Goal: Navigation & Orientation: Find specific page/section

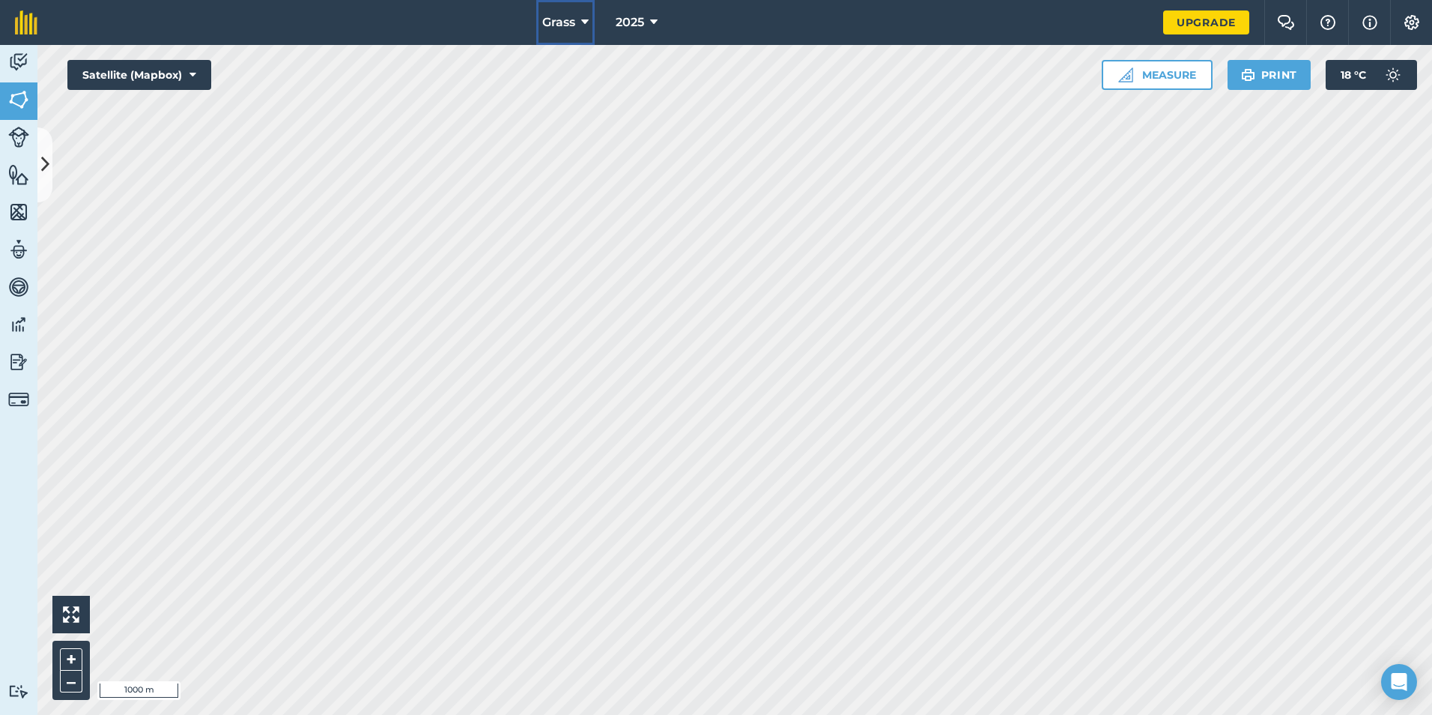
click at [581, 21] on button "Grass" at bounding box center [565, 22] width 58 height 45
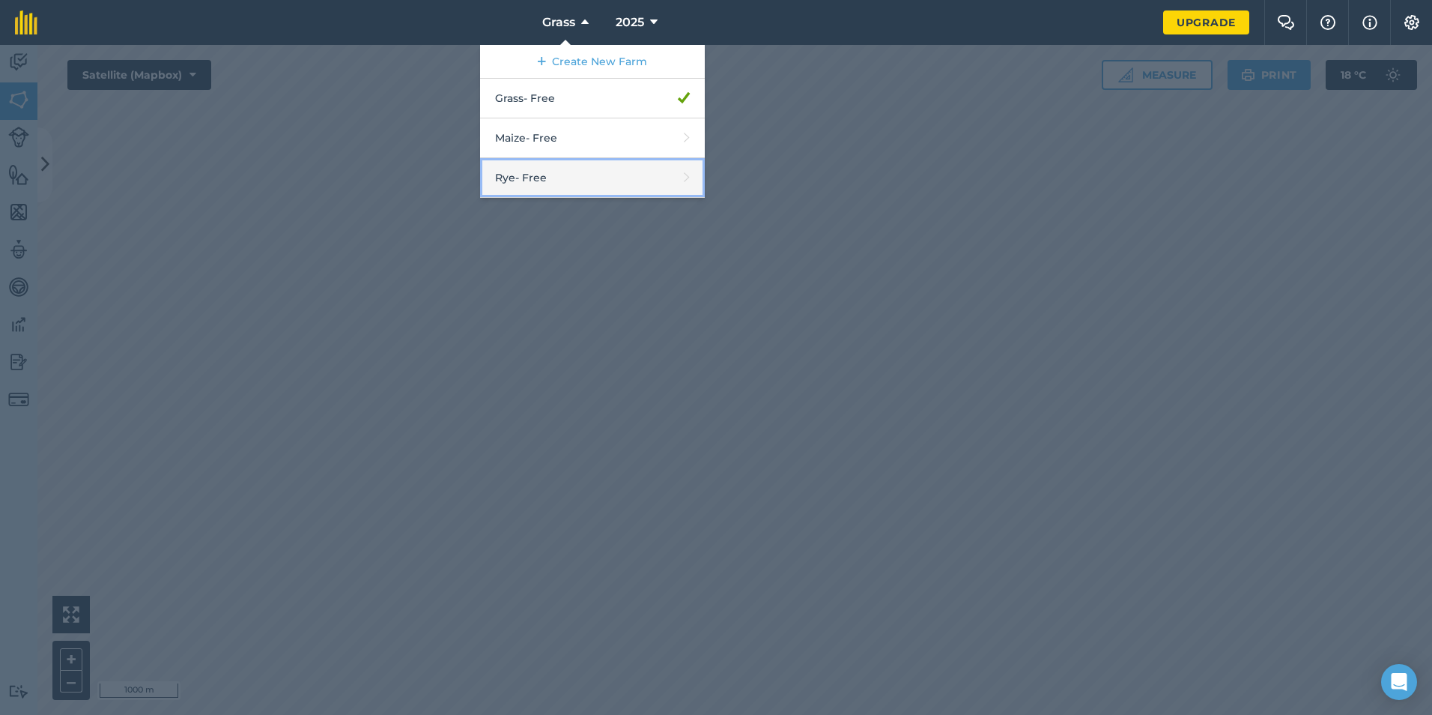
click at [564, 167] on link "Rye - Free" at bounding box center [592, 178] width 225 height 40
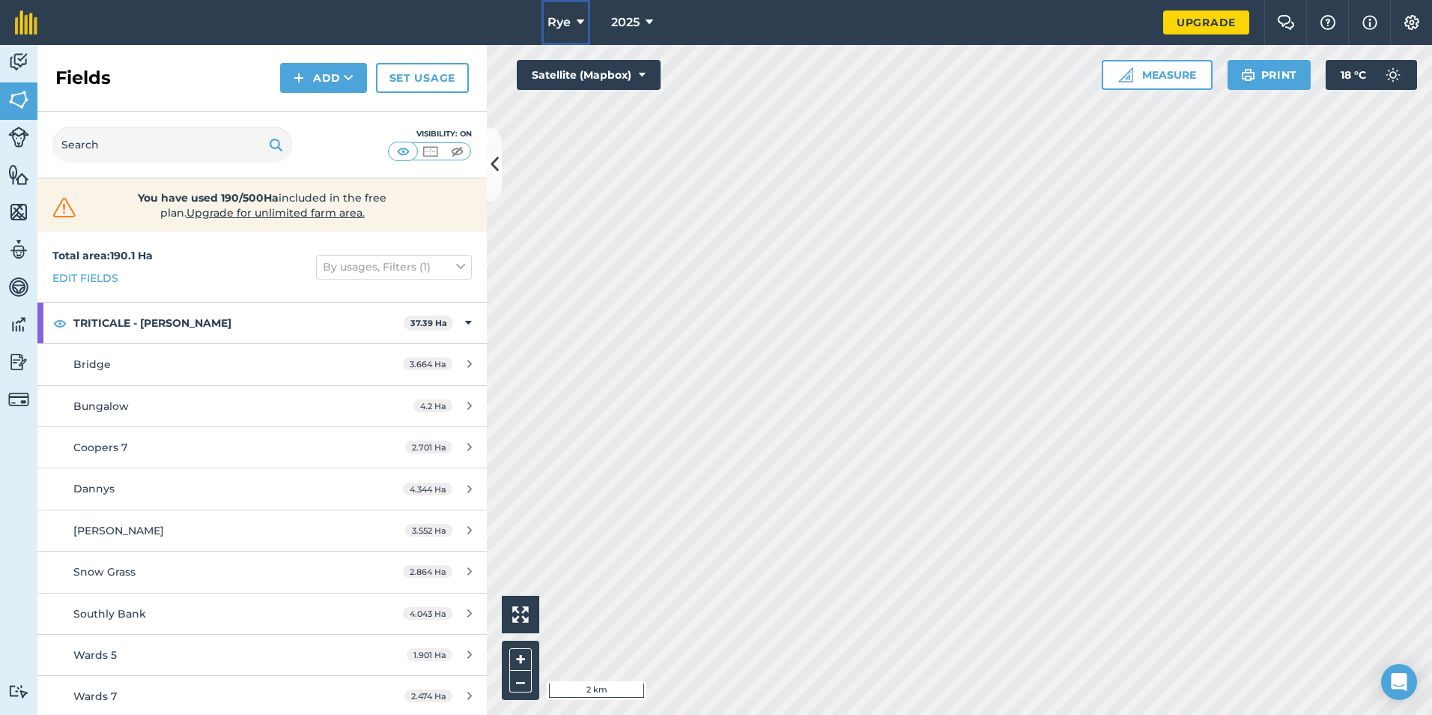
click at [577, 27] on icon at bounding box center [580, 22] width 7 height 18
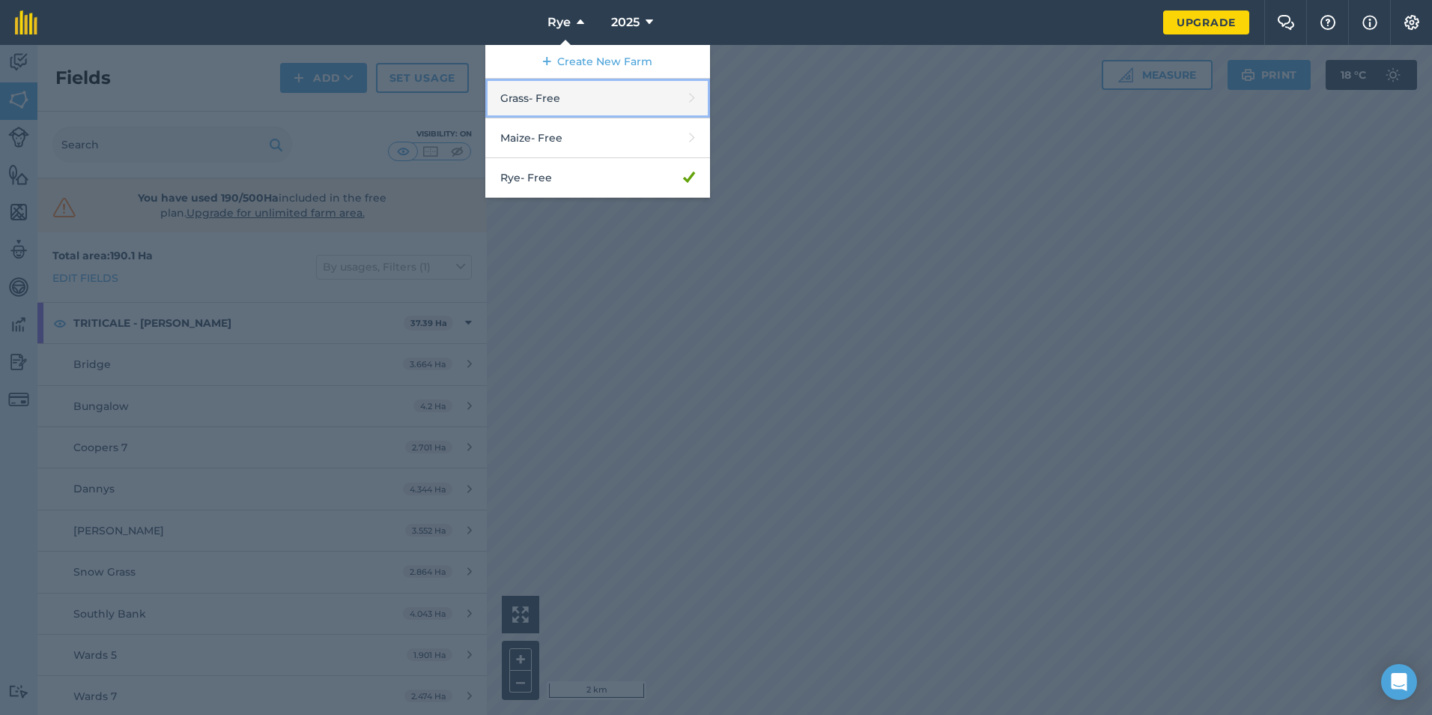
click at [538, 91] on link "Grass - Free" at bounding box center [597, 99] width 225 height 40
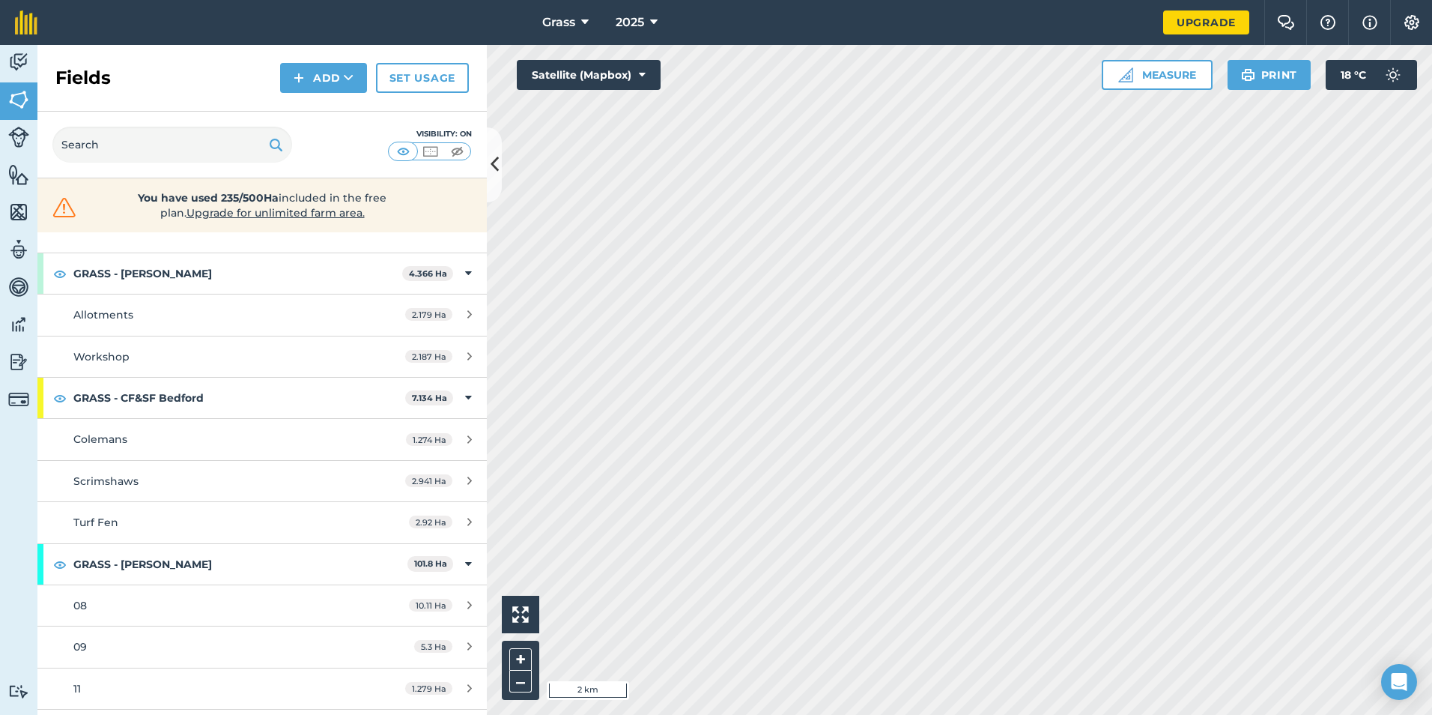
scroll to position [75, 0]
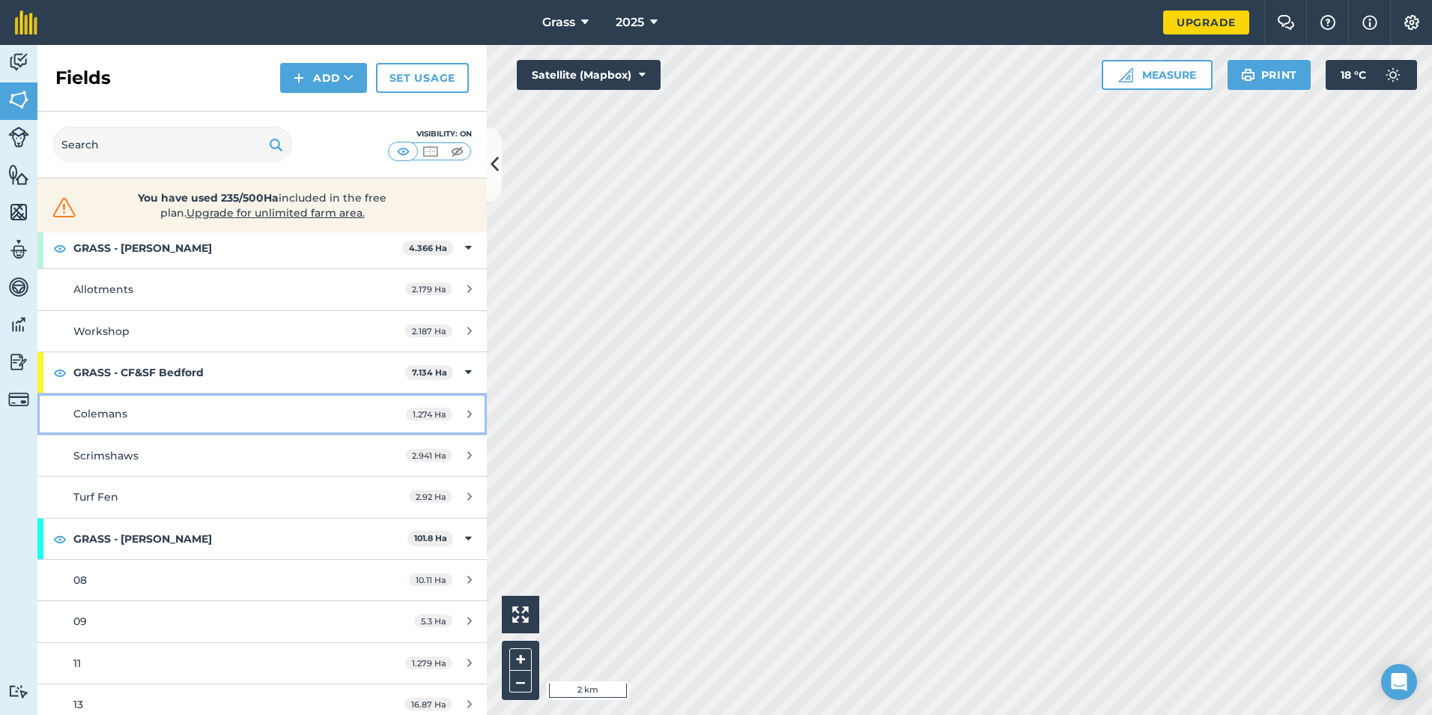
click at [272, 407] on div "Colemans" at bounding box center [214, 413] width 282 height 16
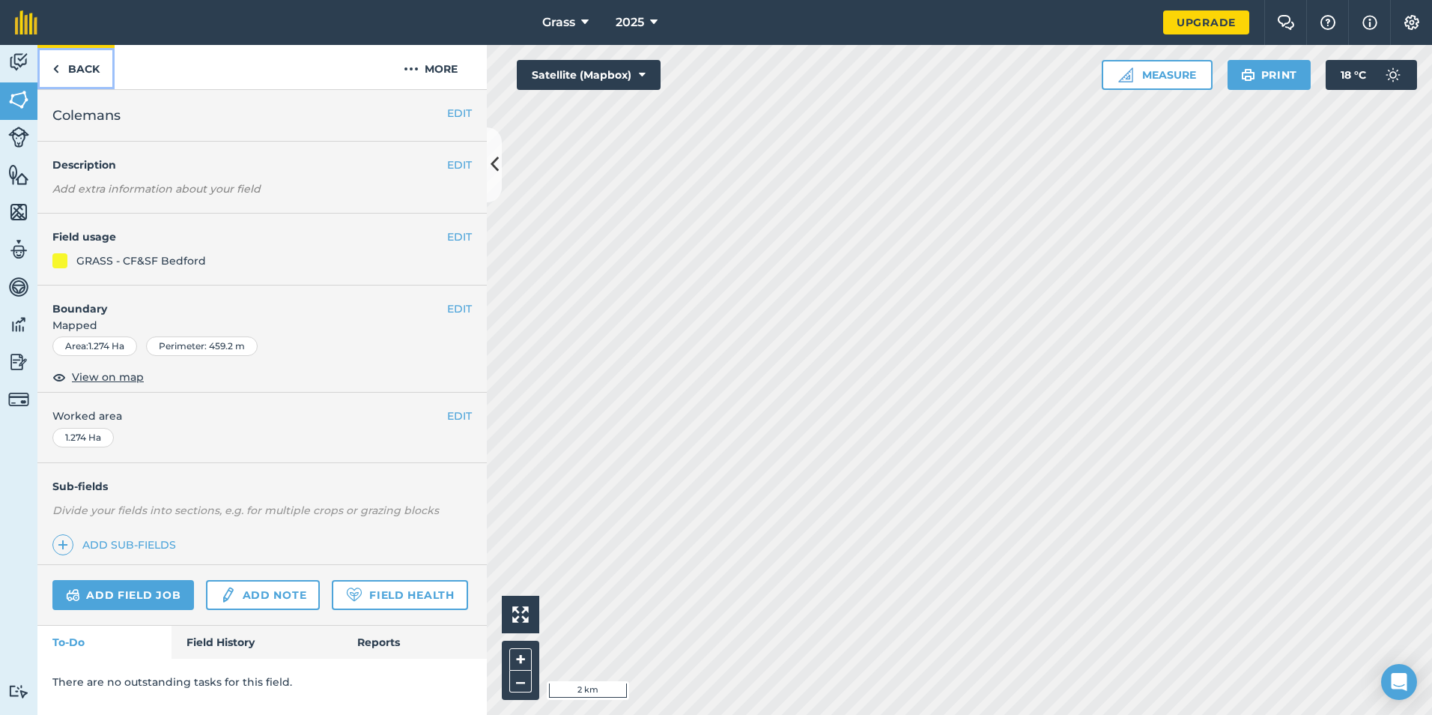
click at [63, 74] on link "Back" at bounding box center [75, 67] width 77 height 44
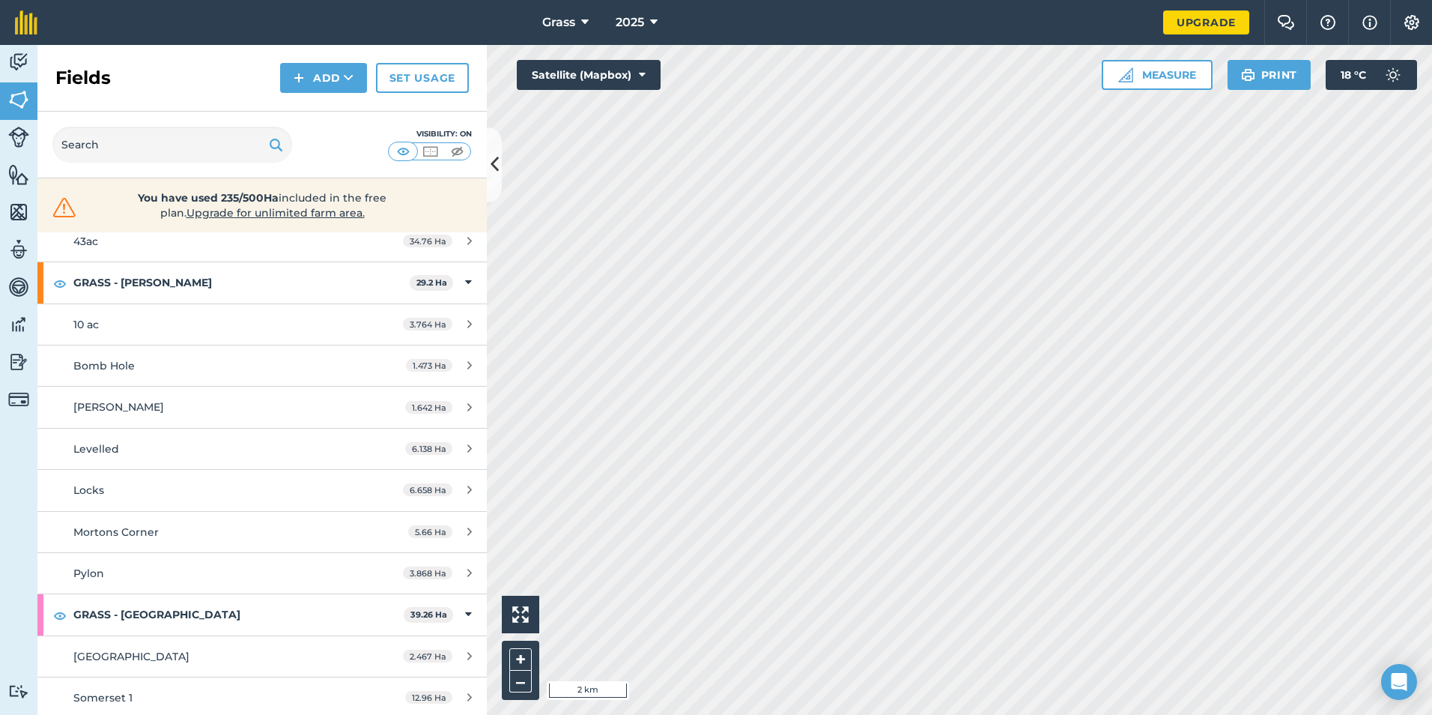
scroll to position [1049, 0]
